Goal: Book appointment/travel/reservation

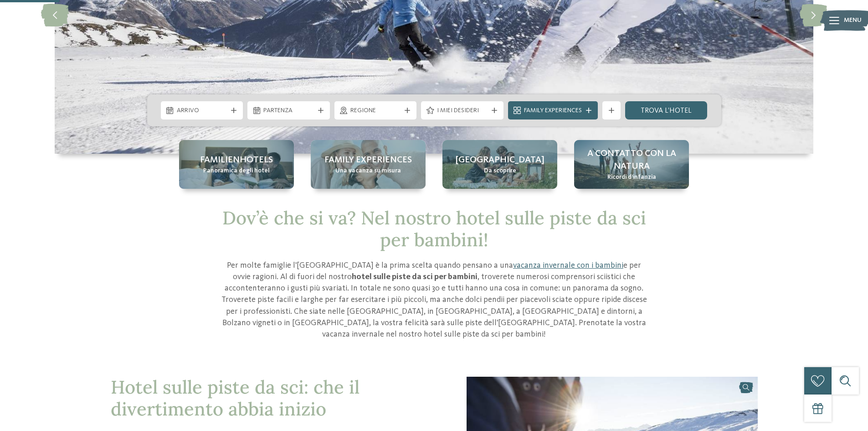
scroll to position [46, 0]
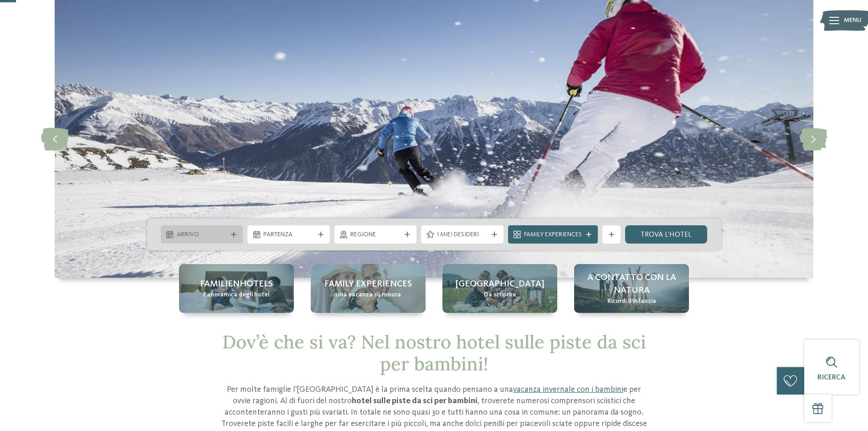
click at [220, 236] on span "Arrivo" at bounding box center [202, 234] width 51 height 9
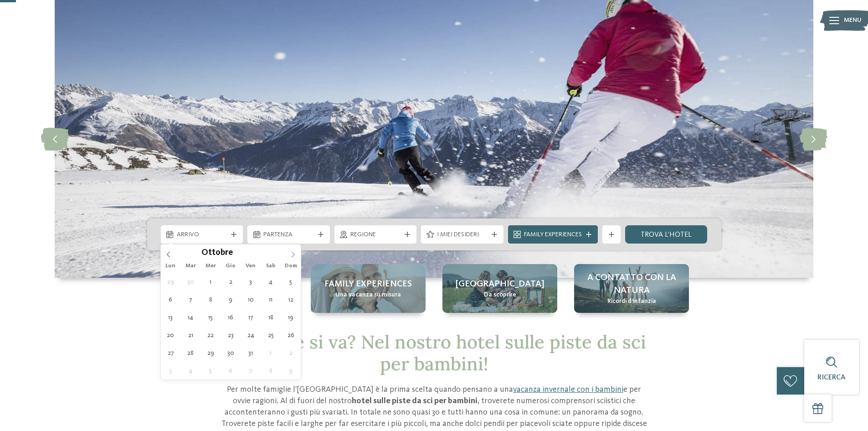
click at [296, 253] on icon at bounding box center [293, 254] width 6 height 6
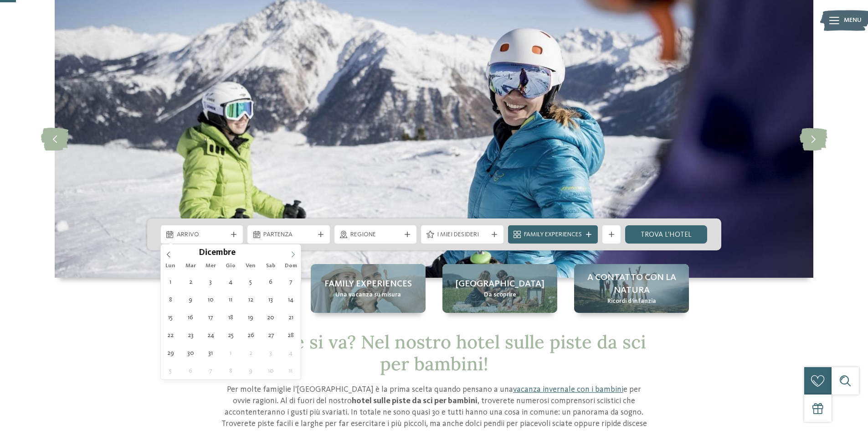
click at [296, 253] on icon at bounding box center [293, 254] width 6 height 6
type input "****"
click at [170, 255] on icon at bounding box center [168, 254] width 6 height 6
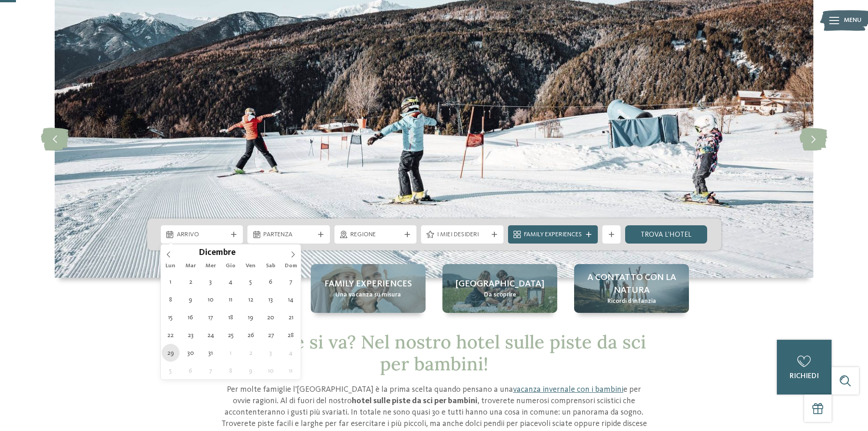
type div "[DATE]"
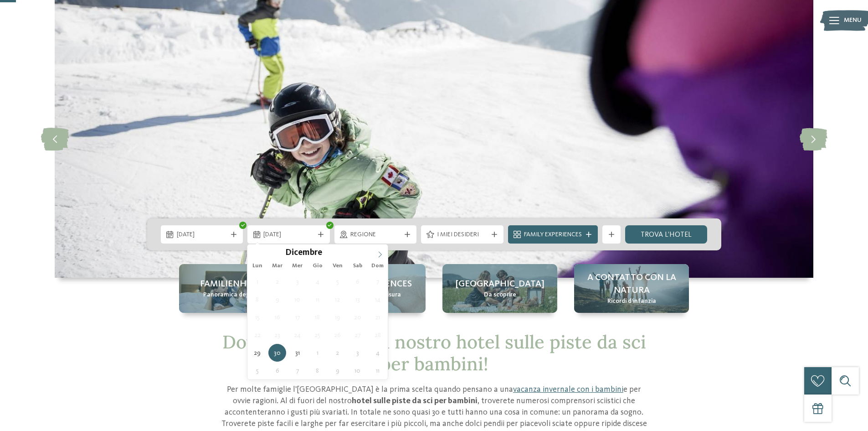
type input "****"
click at [379, 254] on icon at bounding box center [380, 254] width 6 height 6
type div "[DATE]"
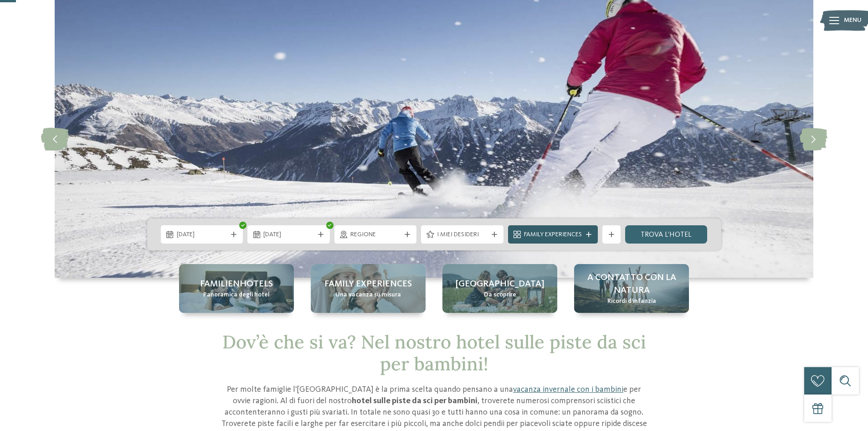
click at [553, 231] on span "Family Experiences" at bounding box center [553, 234] width 58 height 9
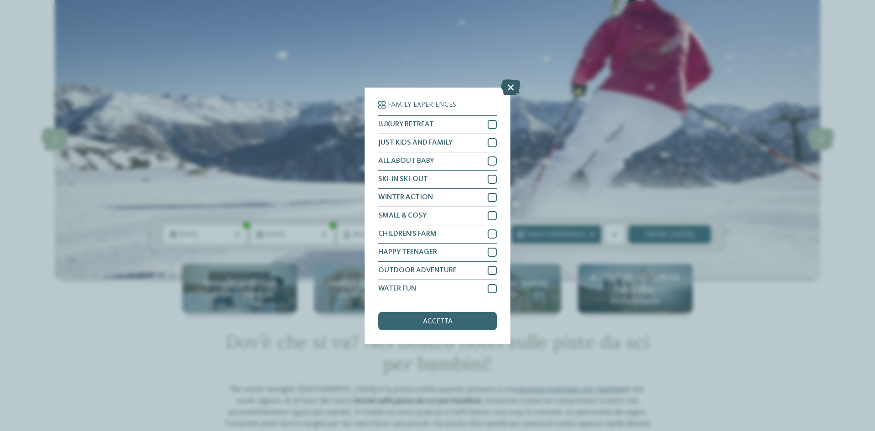
click at [509, 84] on icon at bounding box center [511, 87] width 20 height 16
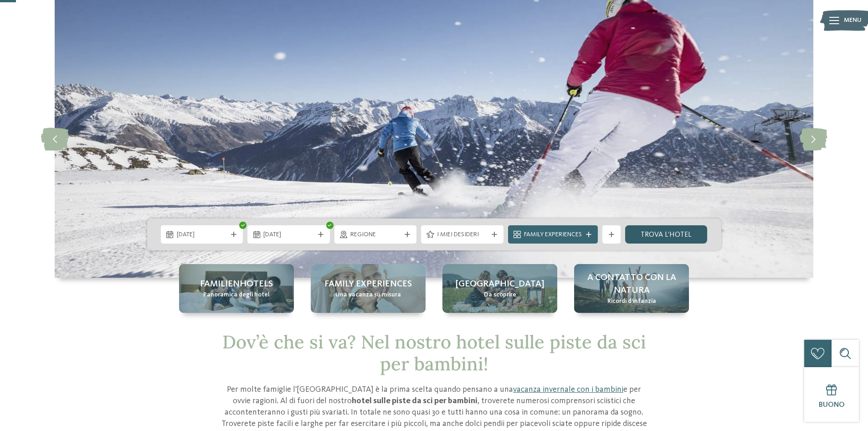
click at [662, 238] on link "trova l’hotel" at bounding box center [666, 234] width 82 height 18
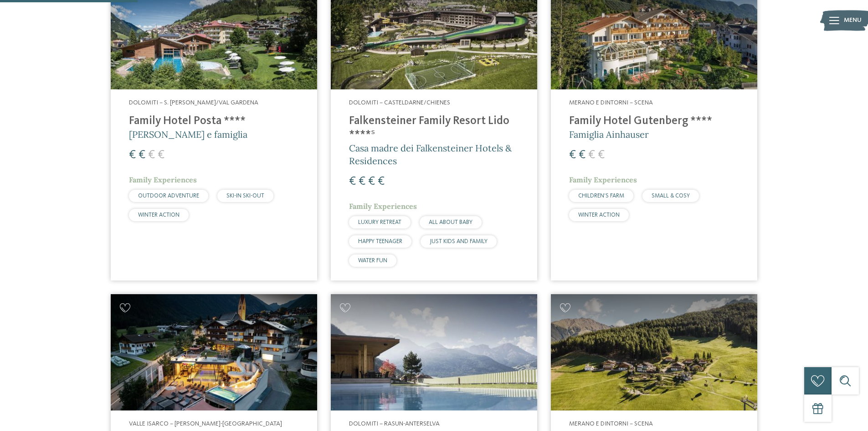
scroll to position [481, 0]
